Goal: Task Accomplishment & Management: Use online tool/utility

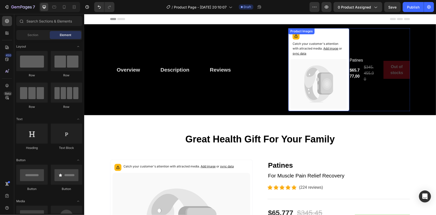
click at [307, 75] on icon at bounding box center [312, 84] width 14 height 34
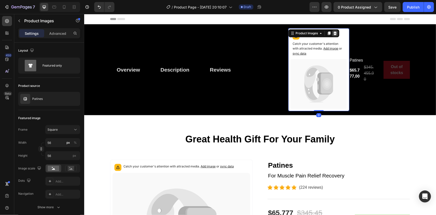
click at [334, 32] on icon at bounding box center [335, 33] width 3 height 4
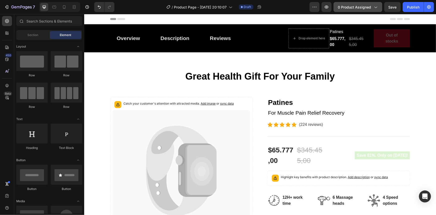
click at [364, 7] on span "0 product assigned" at bounding box center [354, 7] width 33 height 5
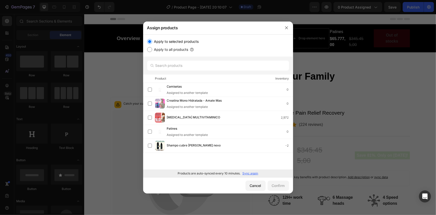
click at [248, 174] on p "Sync again" at bounding box center [251, 173] width 16 height 5
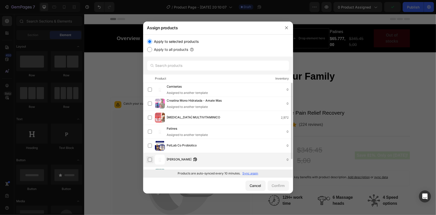
click at [149, 162] on label at bounding box center [150, 160] width 4 height 4
click at [285, 188] on button "Confirm" at bounding box center [279, 186] width 22 height 10
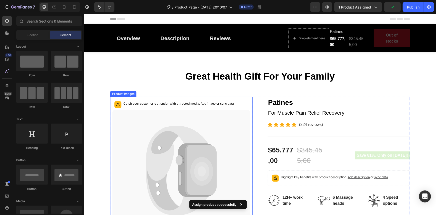
click at [169, 128] on icon at bounding box center [177, 152] width 63 height 55
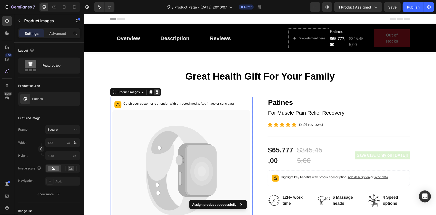
click at [155, 91] on icon at bounding box center [156, 92] width 3 height 4
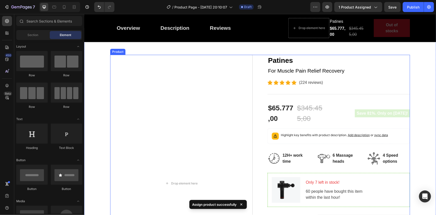
scroll to position [45, 0]
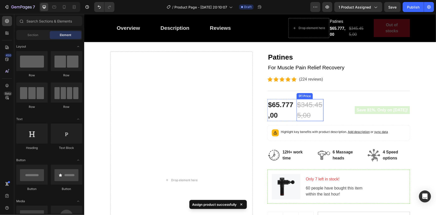
click at [304, 116] on div "$345.455,00" at bounding box center [310, 110] width 27 height 22
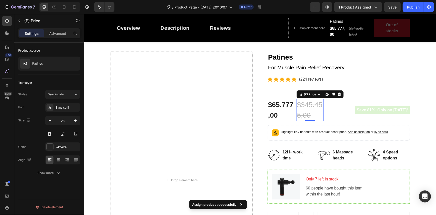
click at [284, 109] on div "$65.777,00" at bounding box center [281, 110] width 27 height 22
click at [311, 92] on div at bounding box center [310, 94] width 6 height 6
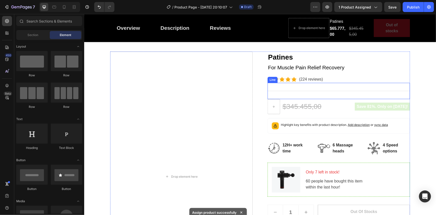
click at [309, 102] on div "$345.455,00" at bounding box center [302, 107] width 40 height 12
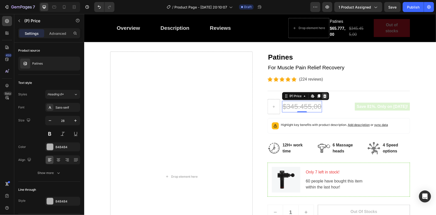
click at [325, 94] on div at bounding box center [325, 96] width 6 height 6
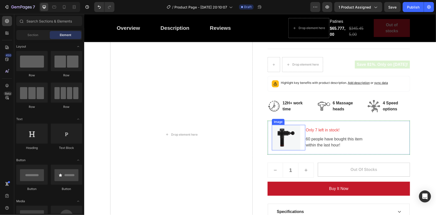
scroll to position [91, 0]
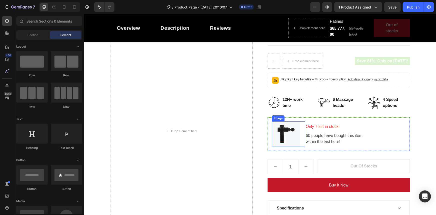
click at [286, 139] on img at bounding box center [286, 134] width 29 height 26
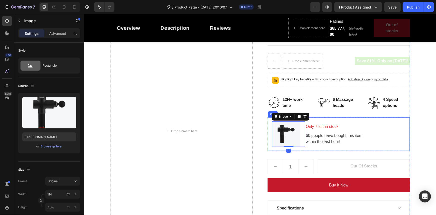
click at [308, 117] on div "Image 0 Only 7 left in stock! Text block 60 people have bought this item within…" at bounding box center [339, 134] width 143 height 34
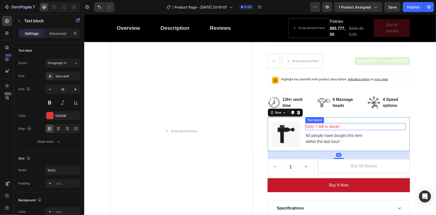
click at [352, 127] on p "Only 7 left in stock!" at bounding box center [356, 126] width 100 height 6
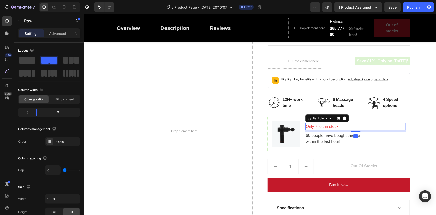
click at [388, 118] on div "Image Only 7 left in stock! Text block 8 60 people have bought this item within…" at bounding box center [339, 134] width 143 height 34
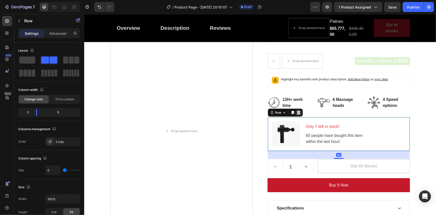
click at [297, 113] on icon at bounding box center [299, 112] width 4 height 4
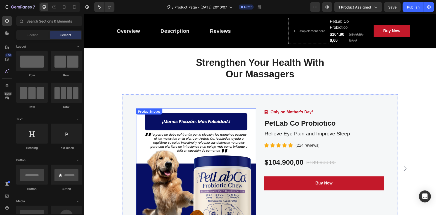
scroll to position [1303, 0]
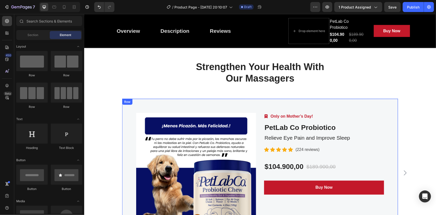
click at [138, 109] on div "Product Images Image Only on Mother’s Day! Text block Row PetLab Co Probiotico …" at bounding box center [260, 173] width 276 height 148
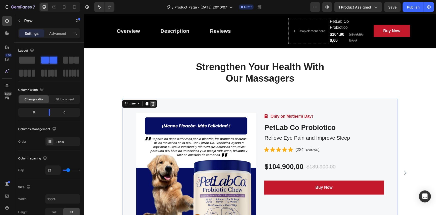
click at [151, 103] on icon at bounding box center [152, 104] width 3 height 4
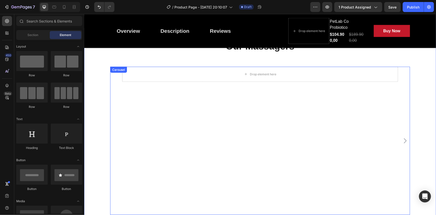
scroll to position [1252, 0]
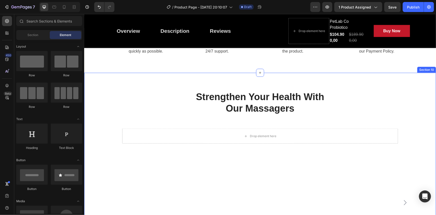
click at [121, 105] on div "Strengthen Your Health With Our Massagers Heading Row Drop element here Product…" at bounding box center [260, 184] width 352 height 222
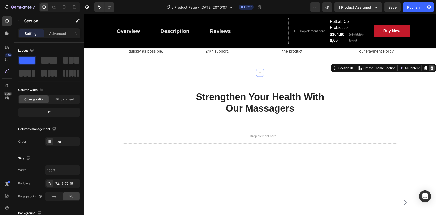
click at [430, 70] on icon at bounding box center [431, 68] width 3 height 4
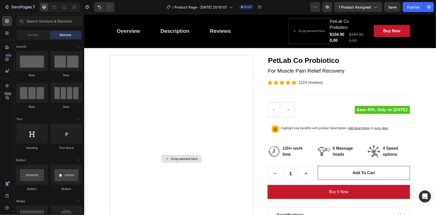
scroll to position [0, 0]
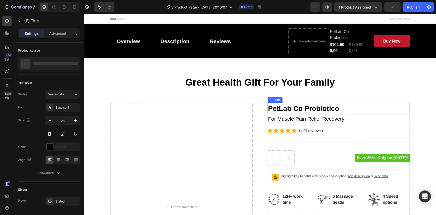
click at [305, 108] on h2 "PetLab Co Probiotico" at bounding box center [339, 109] width 143 height 12
click at [308, 99] on icon at bounding box center [309, 98] width 3 height 4
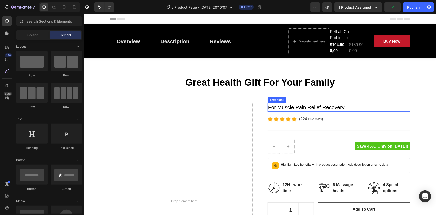
click at [317, 105] on p "For Muscle Pain Relief Recovery" at bounding box center [339, 107] width 142 height 8
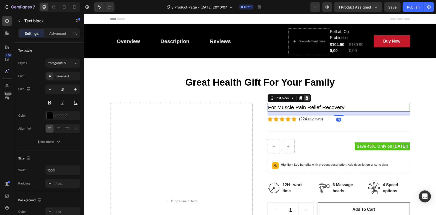
click at [306, 98] on icon at bounding box center [306, 98] width 3 height 4
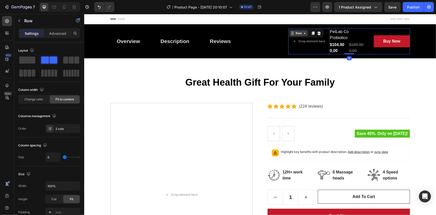
click at [295, 32] on div "Row" at bounding box center [299, 33] width 8 height 5
click at [317, 34] on icon at bounding box center [319, 33] width 4 height 4
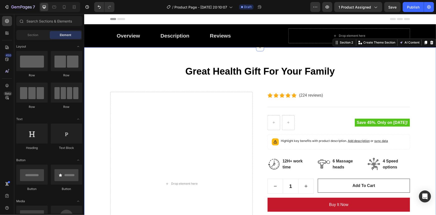
click at [245, 51] on div "Great Health Gift For Your Family Heading Row Drop element here Icon Icon Icon …" at bounding box center [260, 170] width 352 height 246
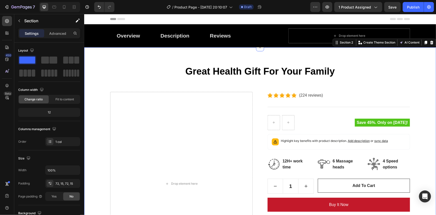
click at [199, 61] on div "Great Health Gift For Your Family Heading Row Drop element here Icon Icon Icon …" at bounding box center [260, 170] width 352 height 246
click at [413, 10] on button "Publish" at bounding box center [413, 7] width 21 height 10
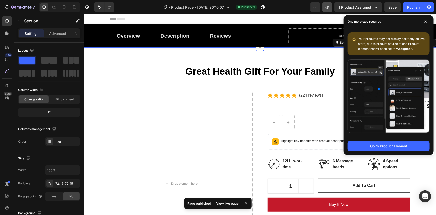
click at [330, 8] on icon "button" at bounding box center [327, 7] width 5 height 5
